Goal: Find specific page/section: Find specific page/section

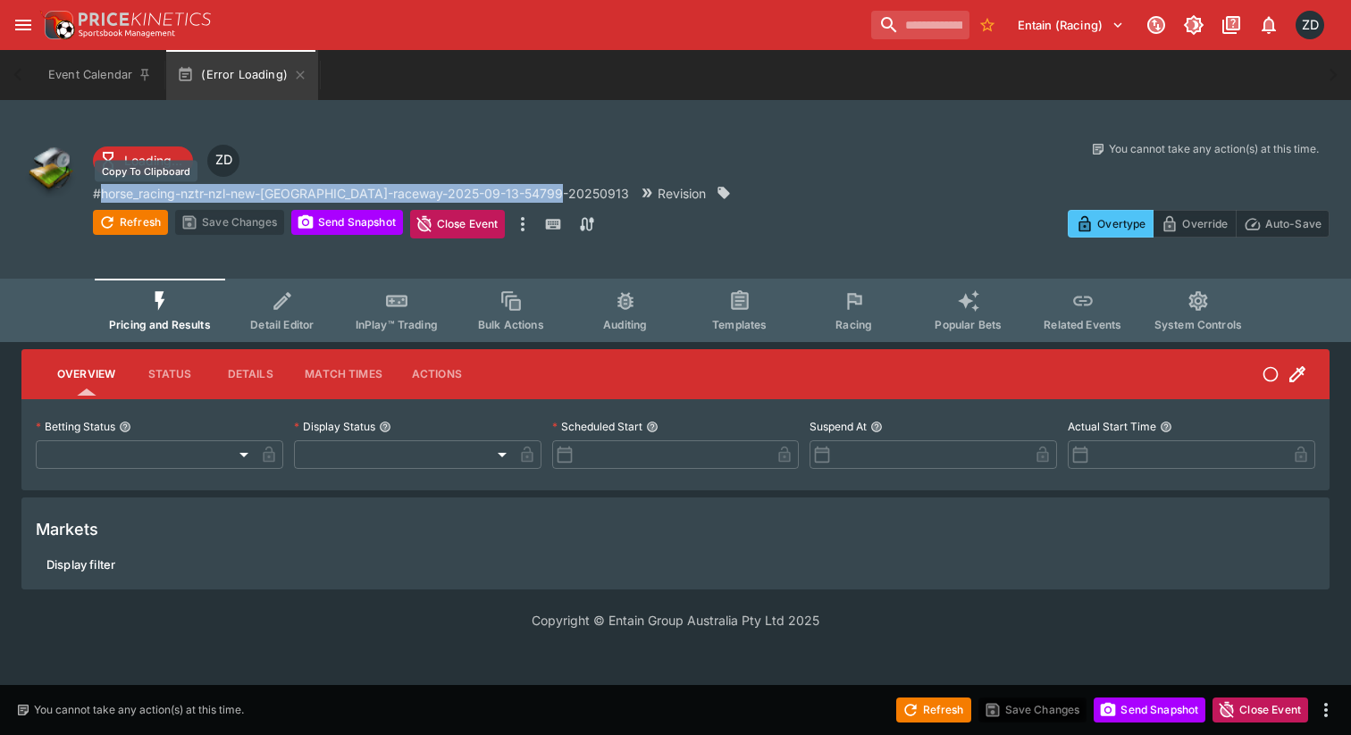
drag, startPoint x: 566, startPoint y: 190, endPoint x: 105, endPoint y: 194, distance: 461.0
click at [105, 194] on div "# horse_racing-nztr-nzl-new-[GEOGRAPHIC_DATA]-raceway-2025-09-13-54799-20250913…" at bounding box center [453, 193] width 721 height 19
copy p "horse_racing-nztr-nzl-new-[GEOGRAPHIC_DATA]-raceway-2025-09-13-54799-20250913"
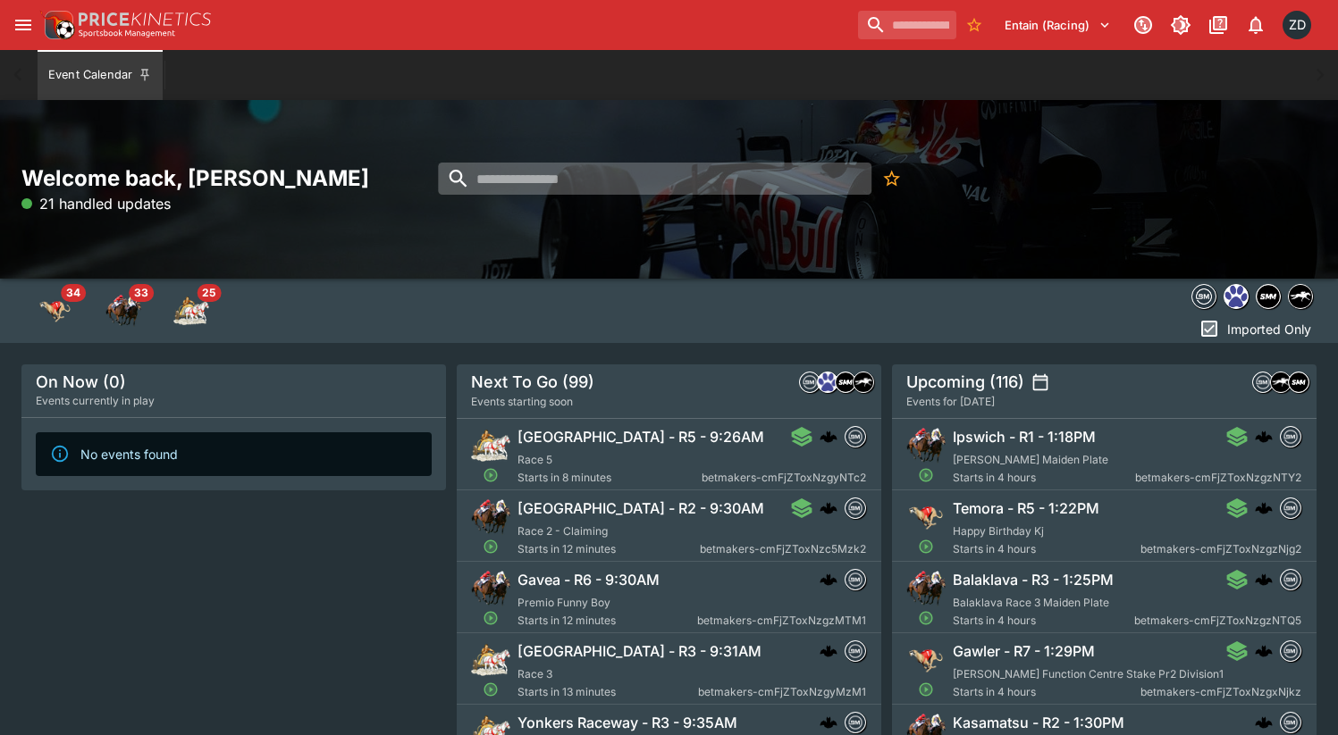
click at [560, 180] on input "search" at bounding box center [654, 179] width 433 height 32
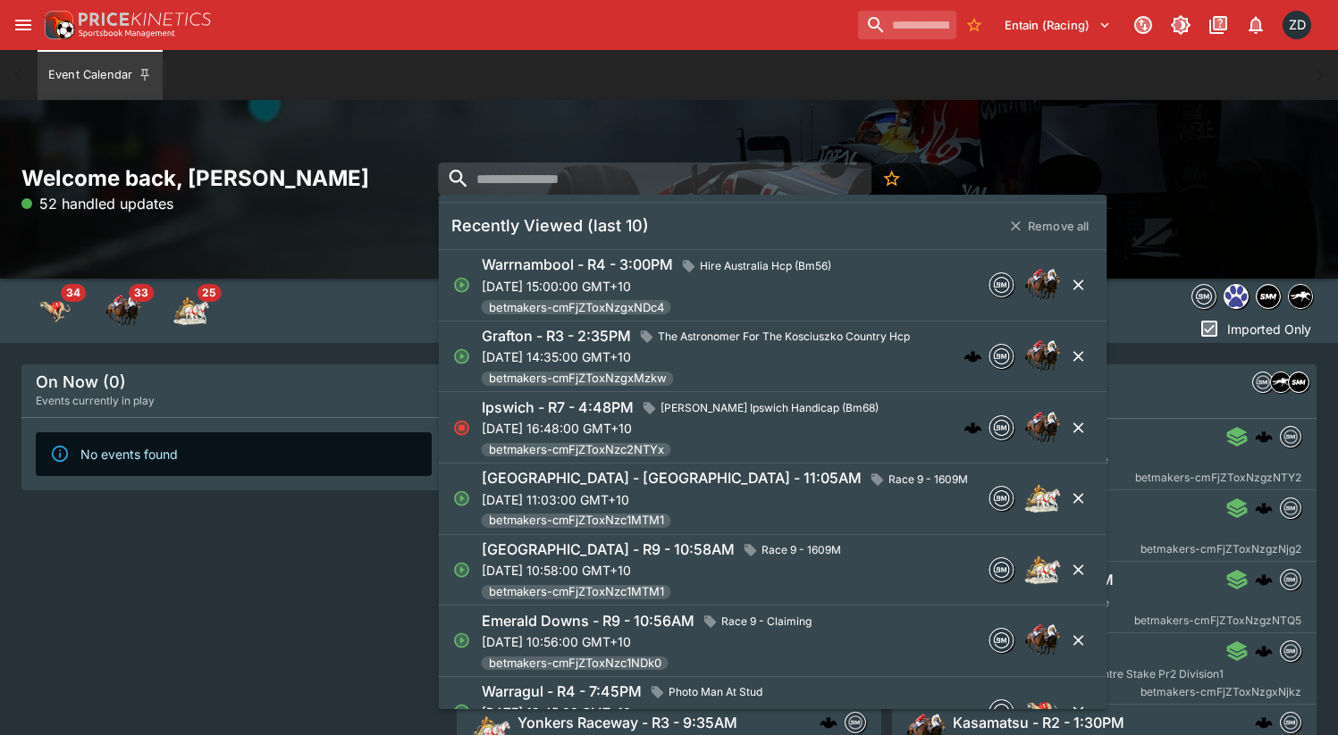
paste input "**********"
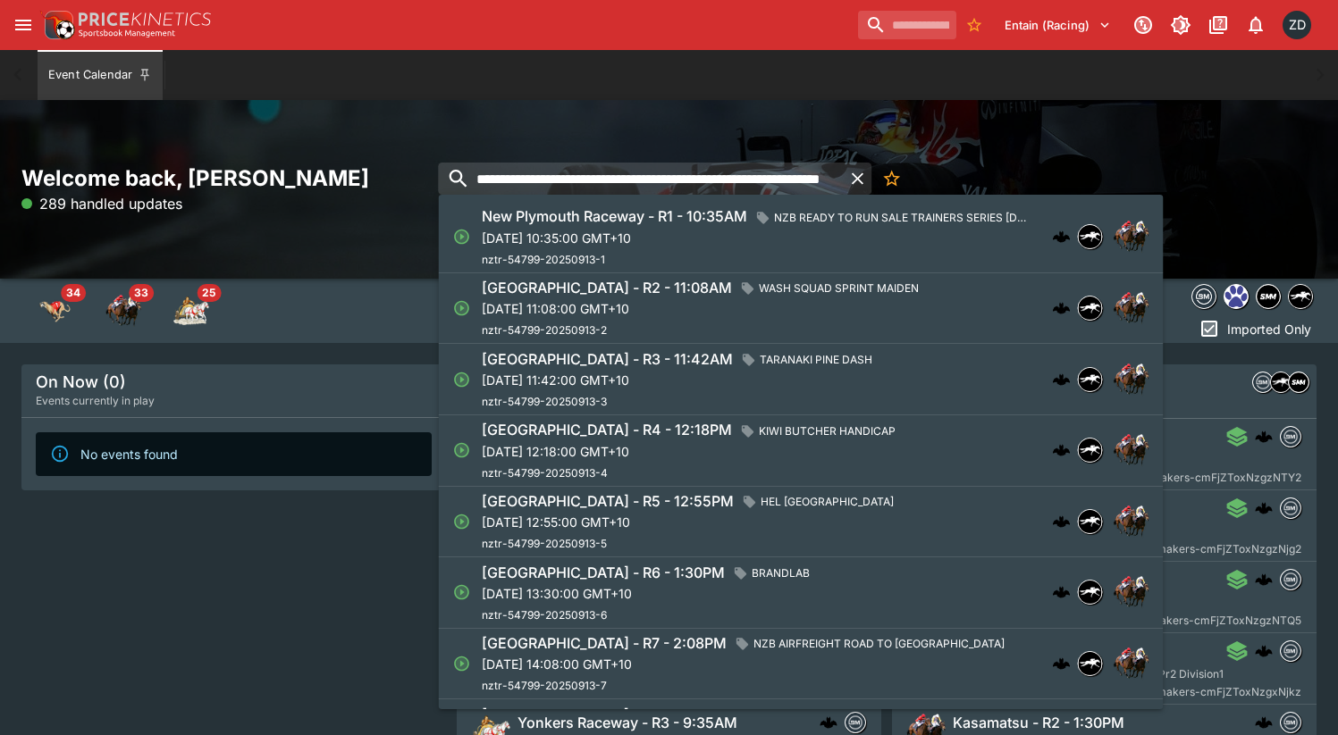
type input "**********"
click at [662, 247] on div "New Plymouth Raceway - R1 - 10:35AM NZB READY TO RUN SALE TRAINERS SERIES 3YO S…" at bounding box center [760, 236] width 557 height 63
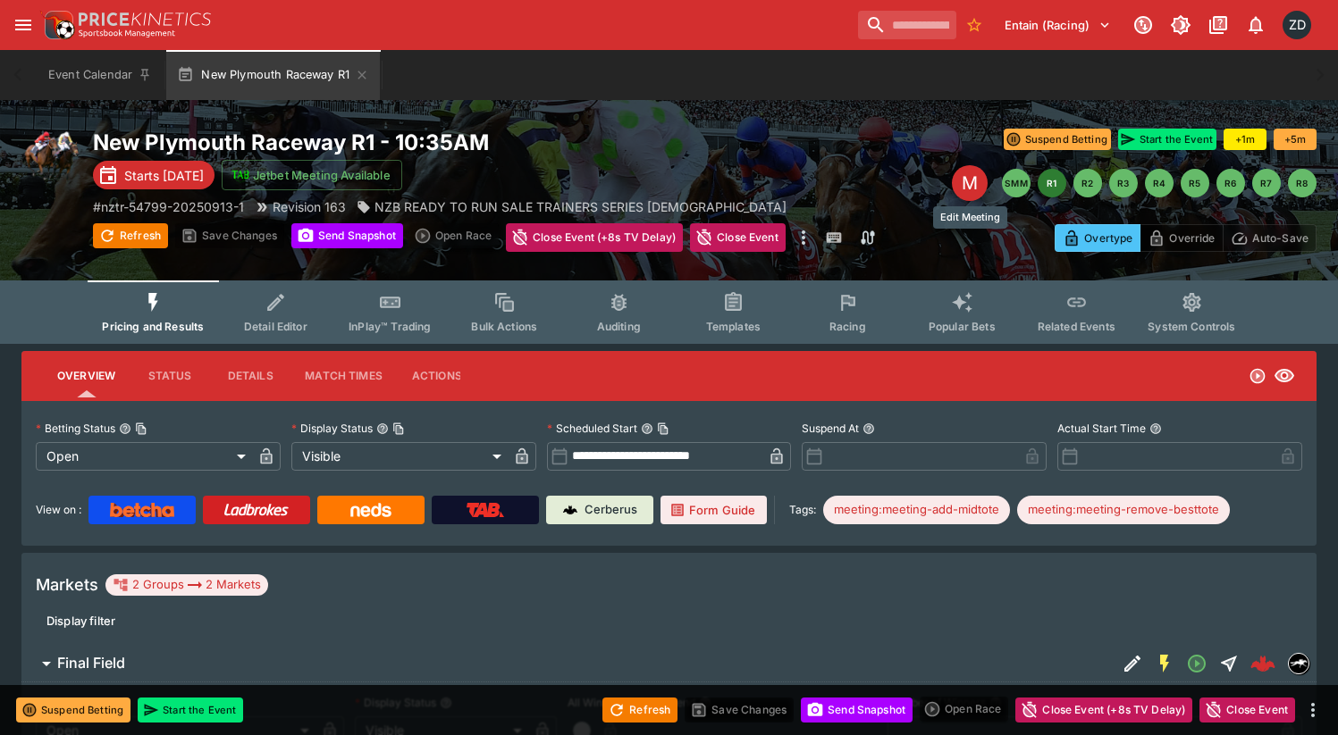
click at [970, 185] on div "M" at bounding box center [970, 183] width 36 height 36
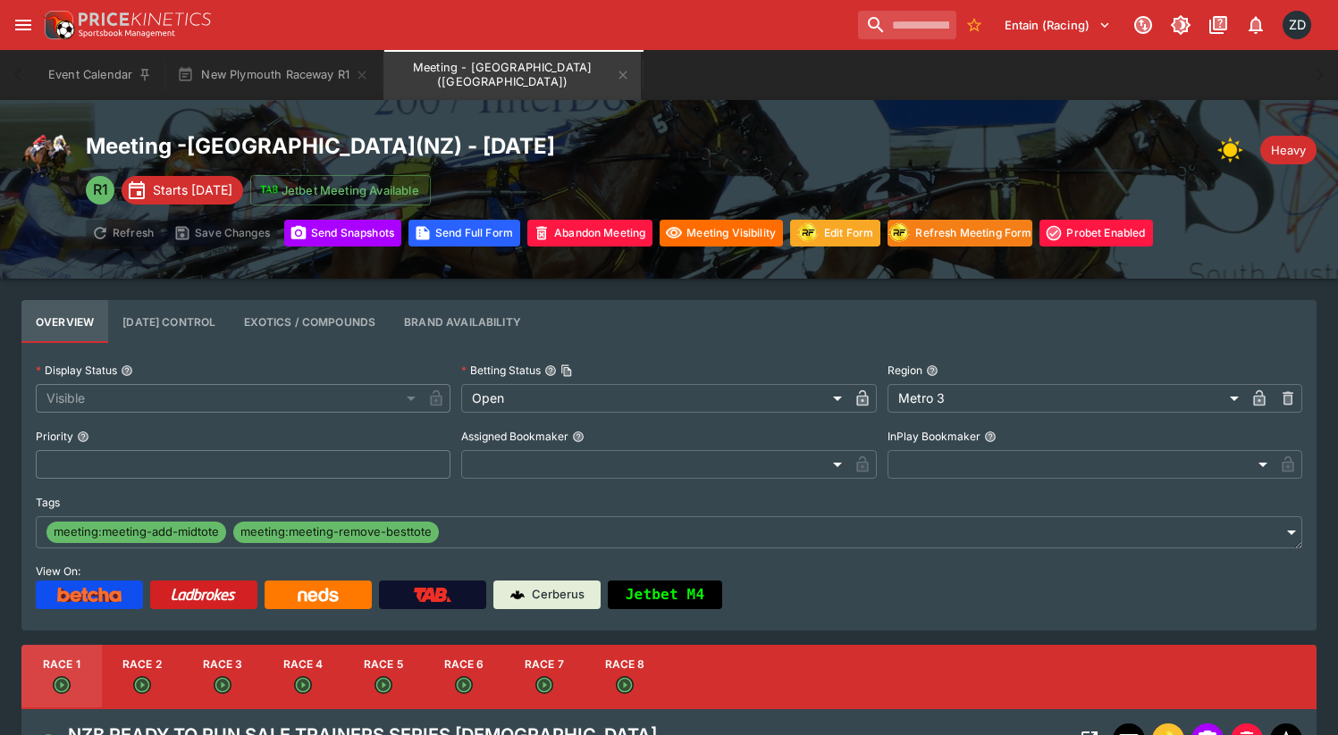
click at [725, 80] on div "Event Calendar New Plymouth Raceway R1 Meeting - New Plymouth Raceway (NZ)" at bounding box center [669, 75] width 1266 height 50
click at [840, 133] on h2 "Meeting - New Plymouth Raceway ( NZ ) - 13/09/2025" at bounding box center [619, 146] width 1067 height 28
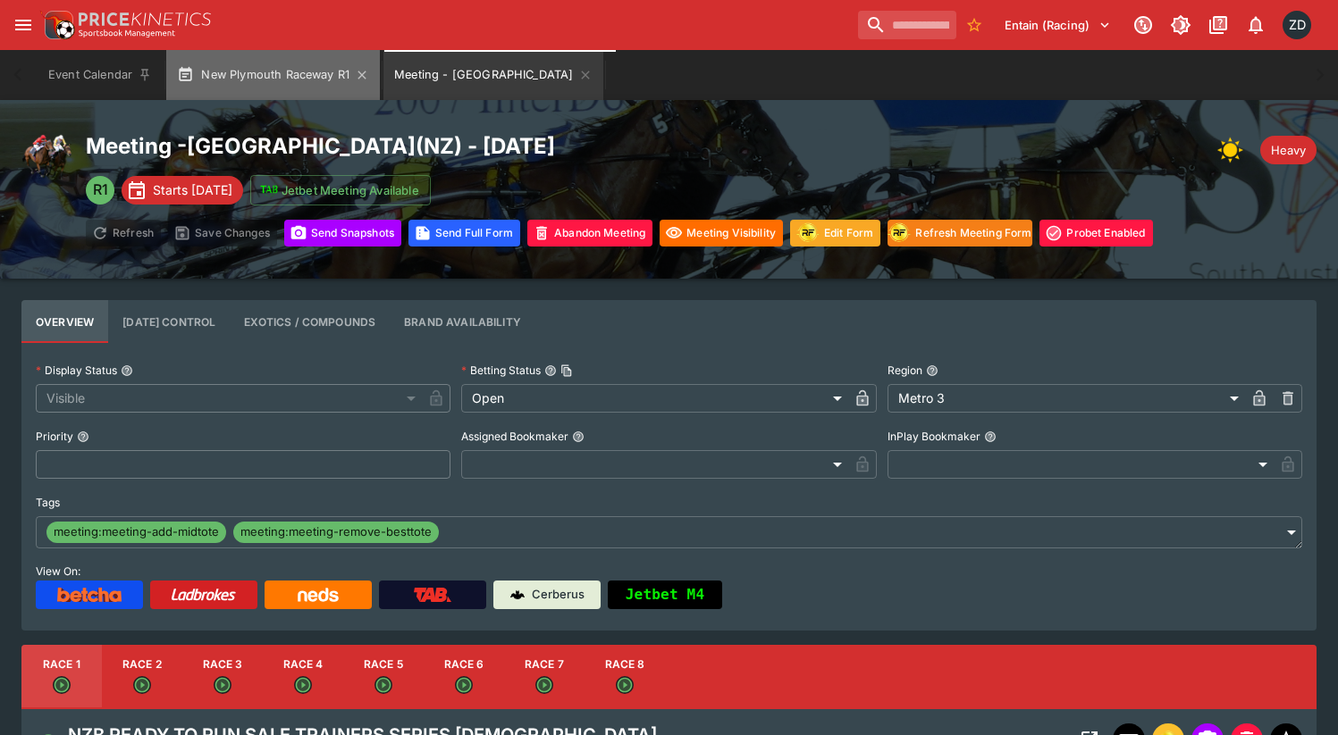
click at [276, 69] on button "New Plymouth Raceway R1" at bounding box center [273, 75] width 214 height 50
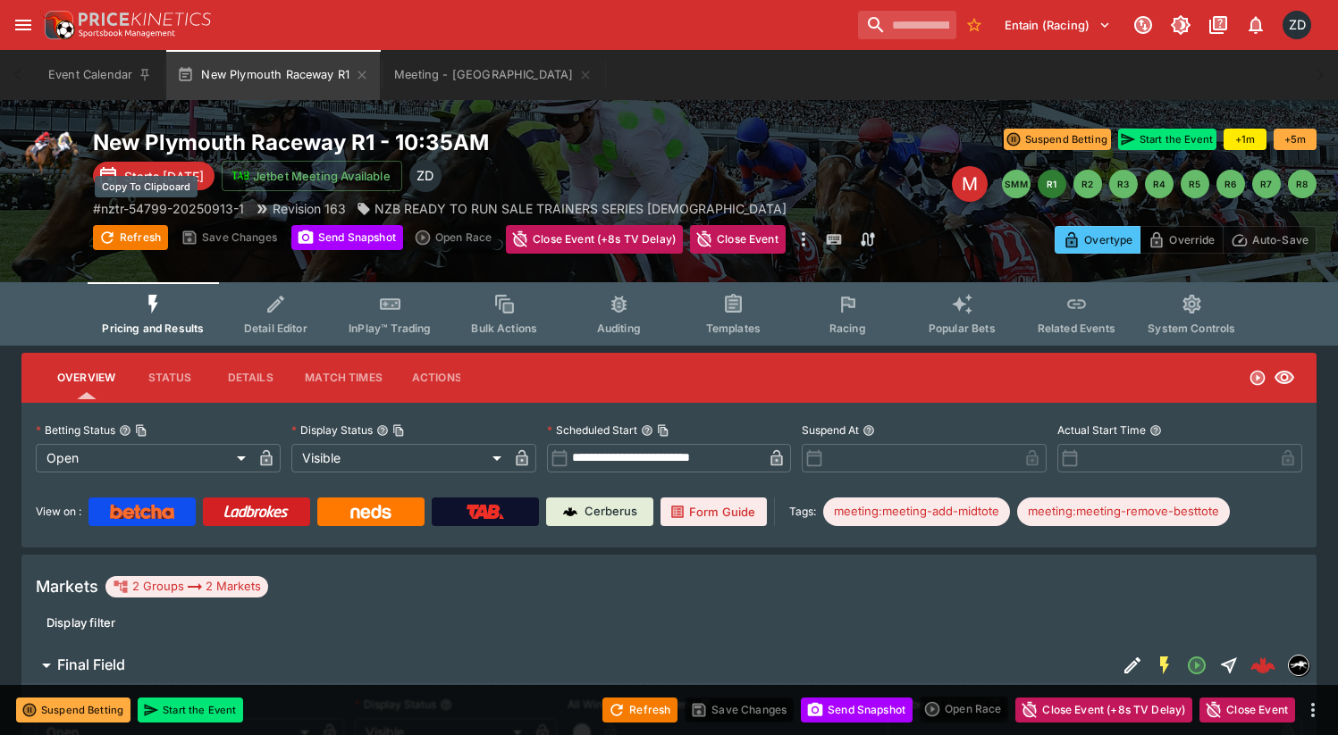
click at [223, 210] on p "# nztr-54799-20250913-1" at bounding box center [168, 208] width 151 height 19
click at [969, 179] on div "M" at bounding box center [970, 184] width 36 height 36
click at [468, 79] on button "Meeting - [GEOGRAPHIC_DATA]" at bounding box center [493, 75] width 220 height 50
